Goal: Check status: Check status

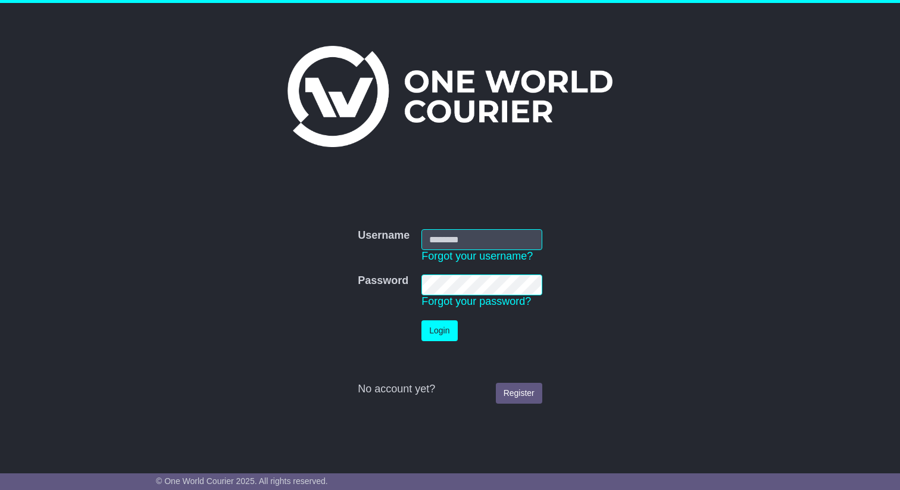
click at [421, 320] on button "Login" at bounding box center [439, 330] width 36 height 21
type input "**********"
click at [454, 331] on button "Login" at bounding box center [439, 330] width 36 height 21
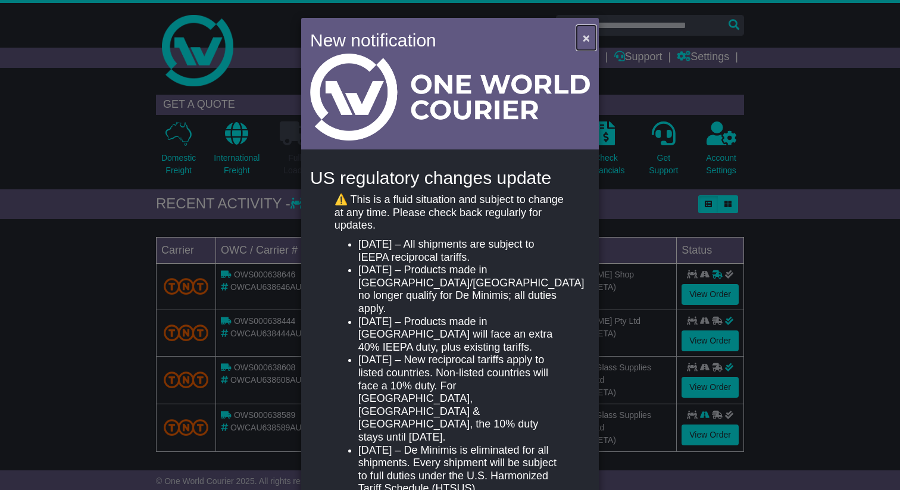
click at [583, 35] on span "×" at bounding box center [586, 38] width 7 height 14
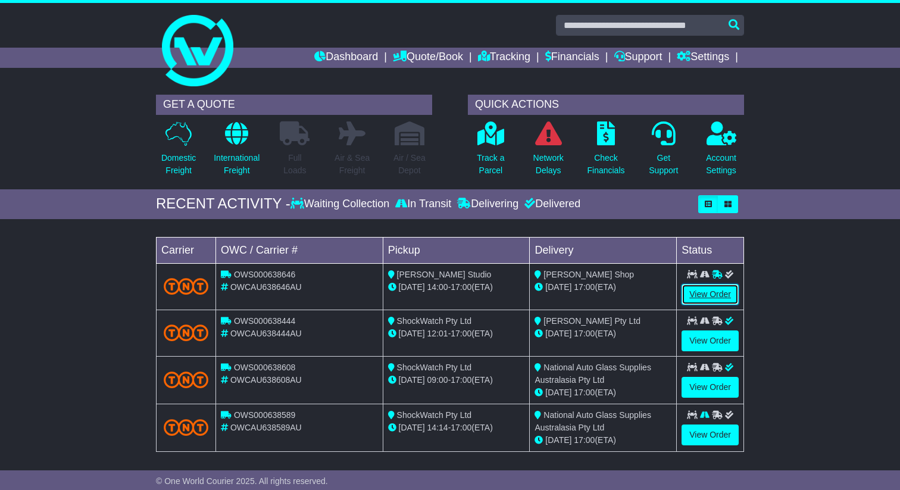
click at [718, 291] on link "View Order" at bounding box center [709, 294] width 57 height 21
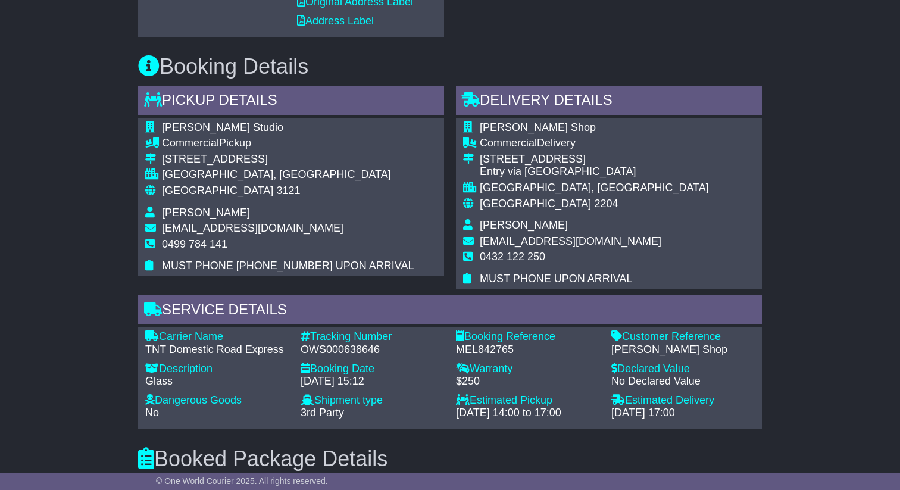
scroll to position [545, 0]
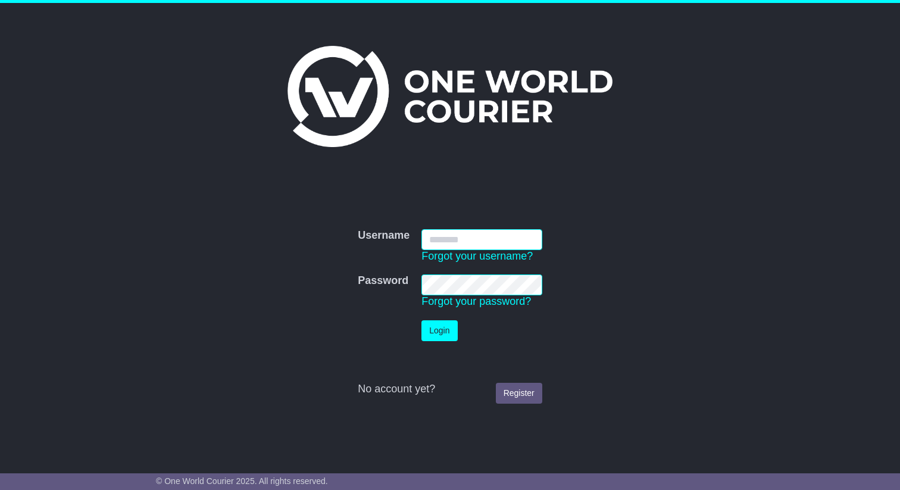
click at [464, 239] on input "Username" at bounding box center [481, 239] width 121 height 21
type input "**********"
click at [421, 320] on button "Login" at bounding box center [439, 330] width 36 height 21
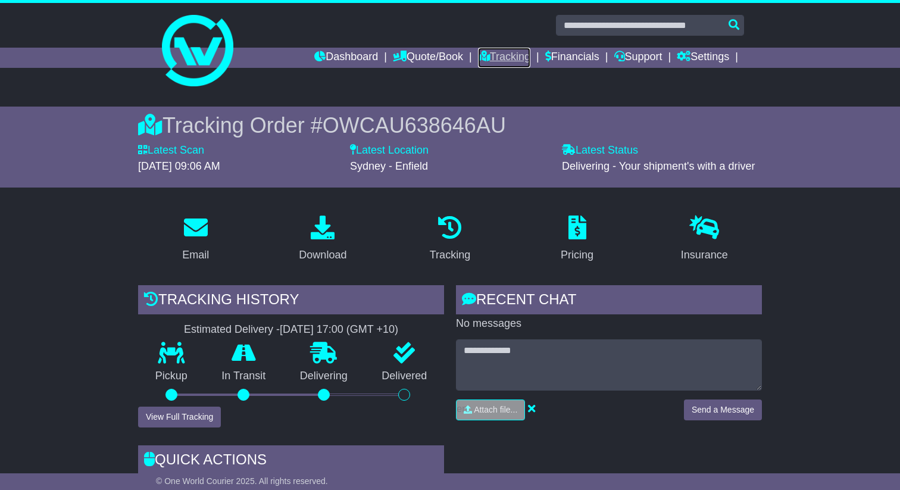
click at [484, 55] on link "Tracking" at bounding box center [504, 58] width 52 height 20
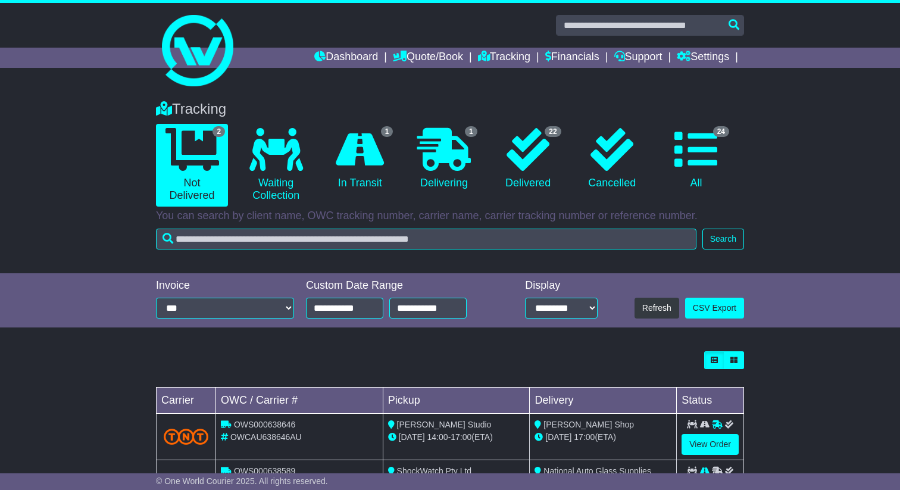
scroll to position [60, 0]
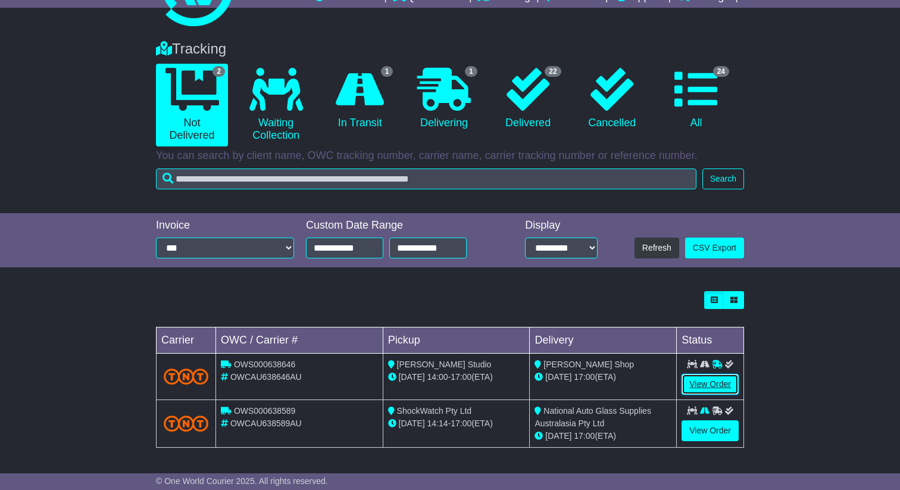
click at [692, 388] on link "View Order" at bounding box center [709, 384] width 57 height 21
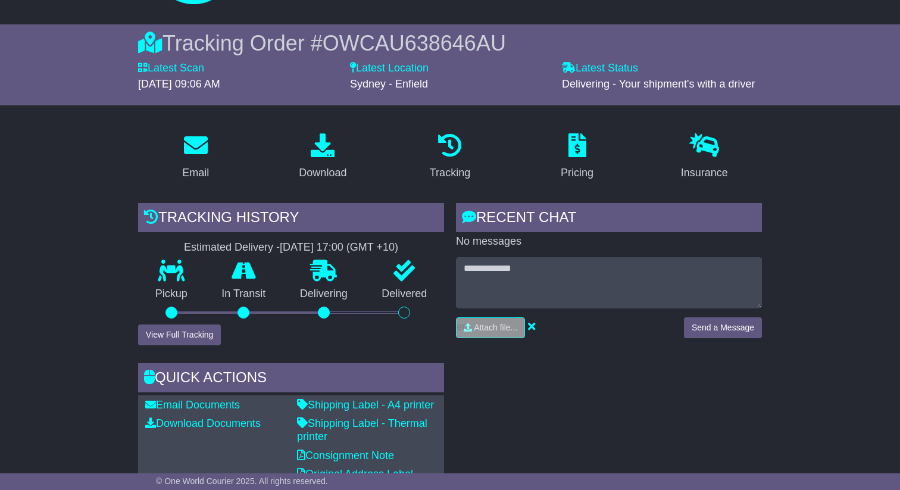
scroll to position [84, 0]
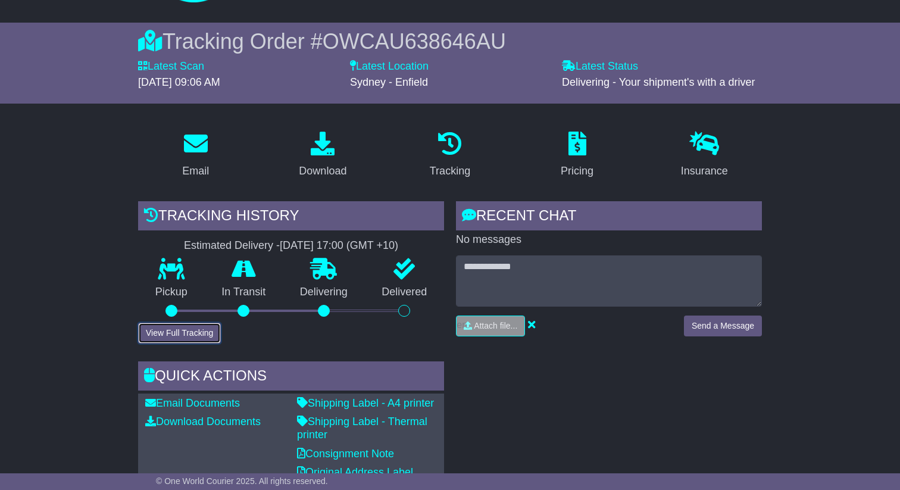
click at [206, 339] on button "View Full Tracking" at bounding box center [179, 333] width 83 height 21
